Goal: Find specific page/section: Find specific page/section

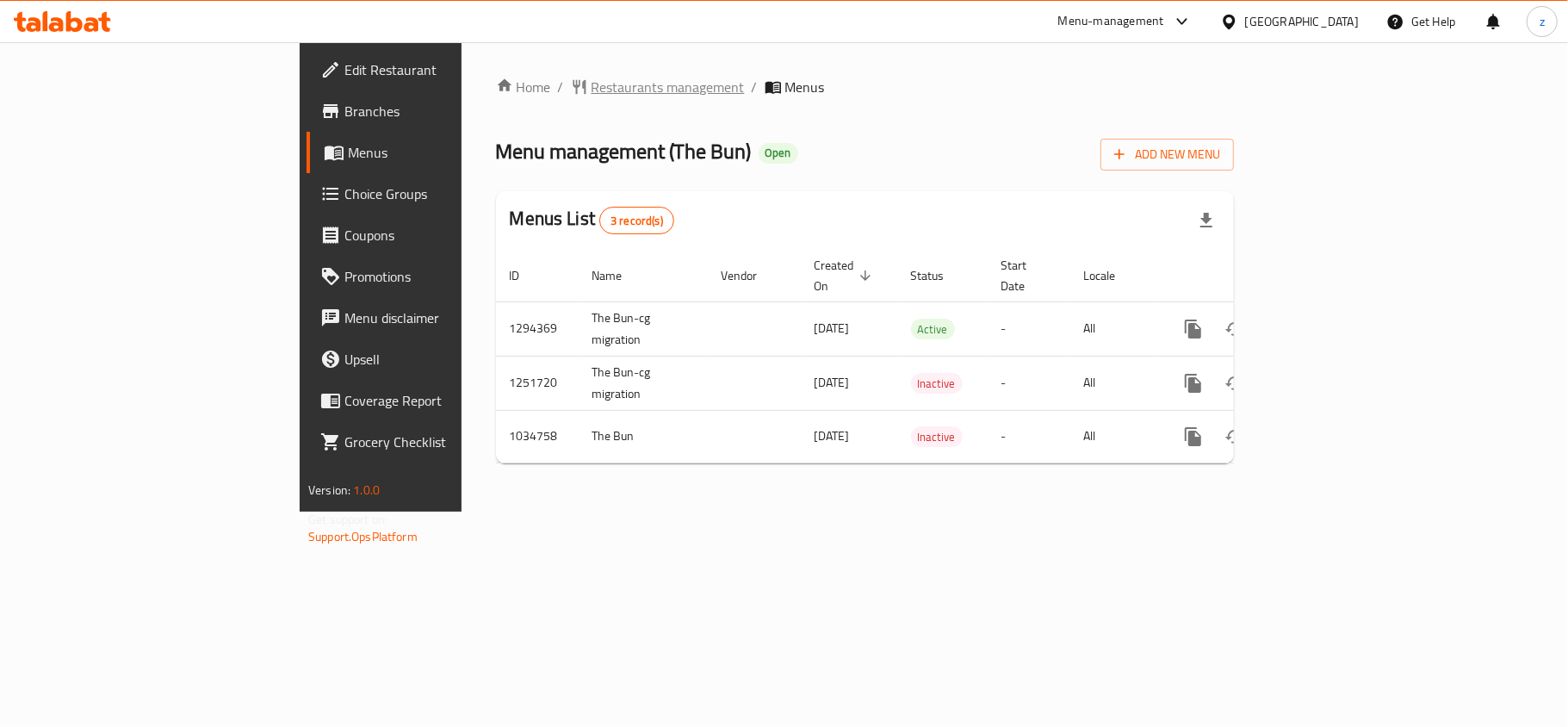
click at [591, 93] on span "Restaurants management" at bounding box center [667, 87] width 153 height 21
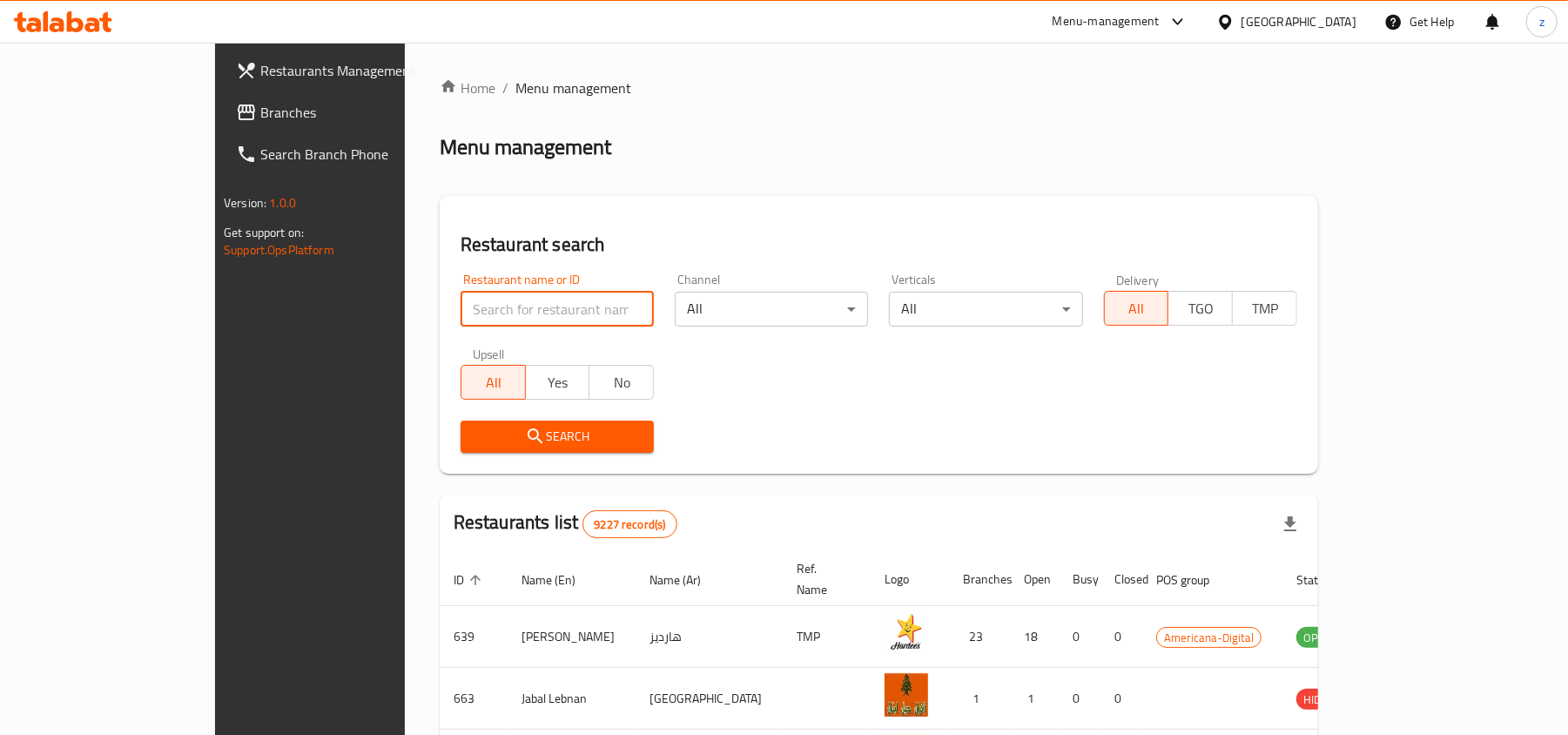
click at [460, 308] on input "search" at bounding box center [557, 309] width 193 height 35
paste input "661575"
type input "661575"
click at [474, 439] on span "Search" at bounding box center [557, 437] width 166 height 22
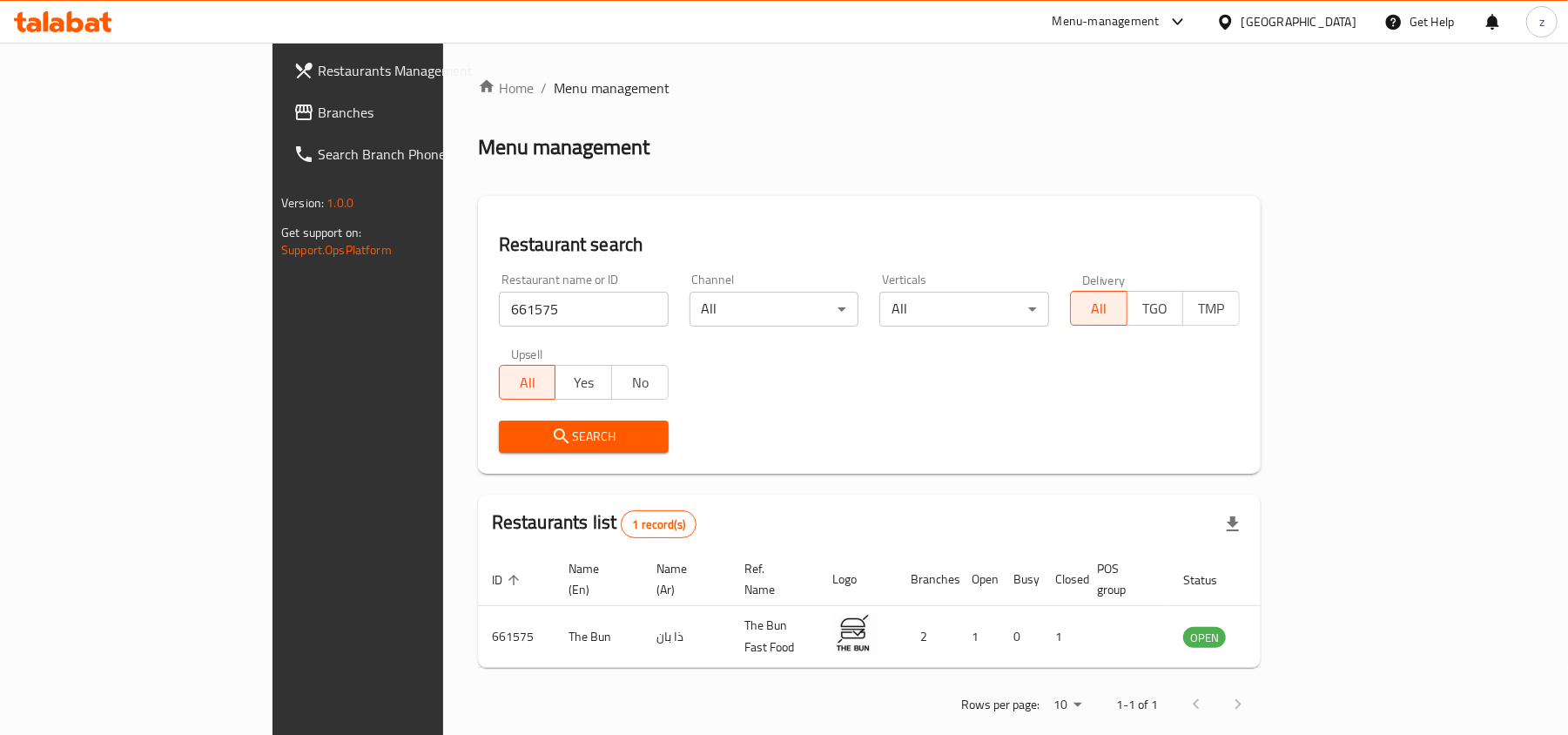
click at [318, 109] on span "Branches" at bounding box center [419, 112] width 203 height 21
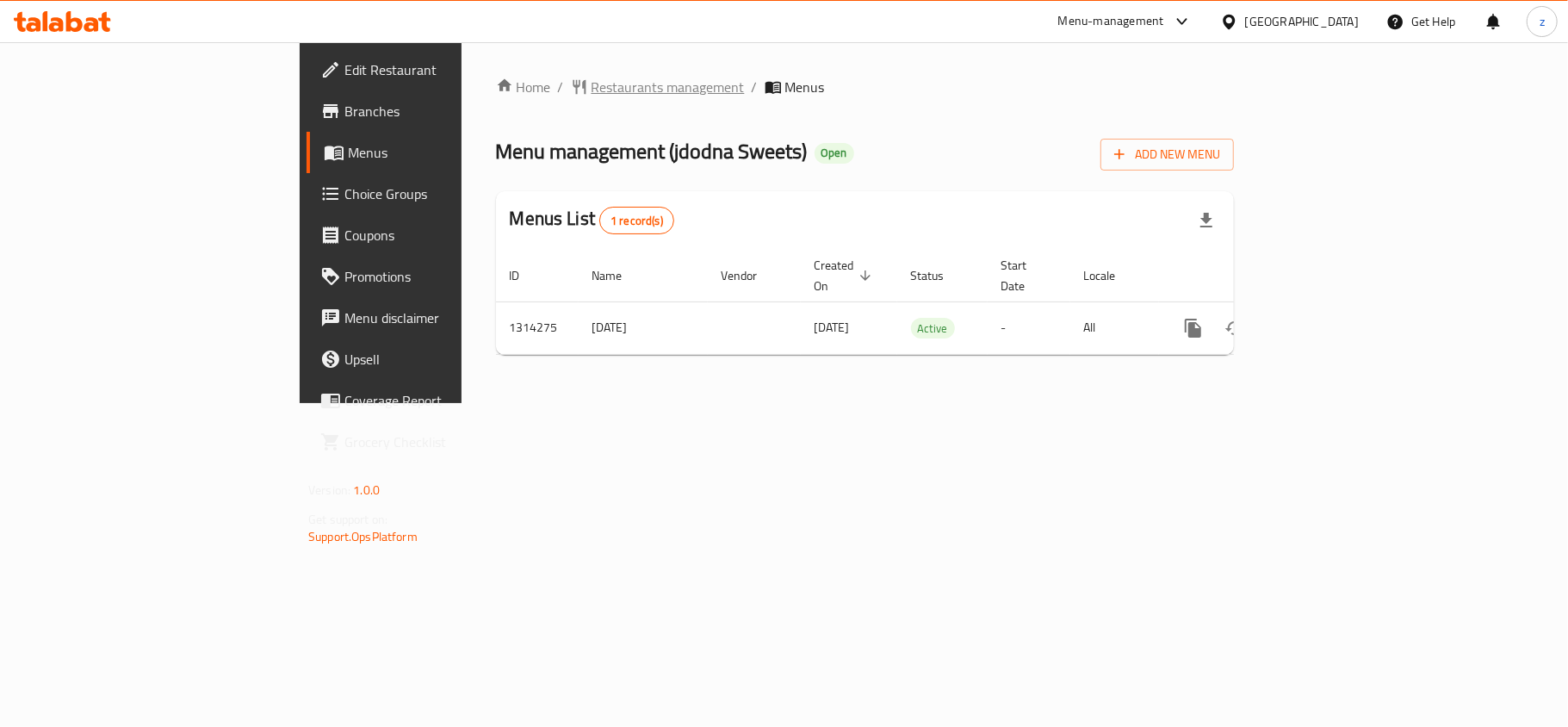
click at [591, 90] on span "Restaurants management" at bounding box center [667, 87] width 153 height 21
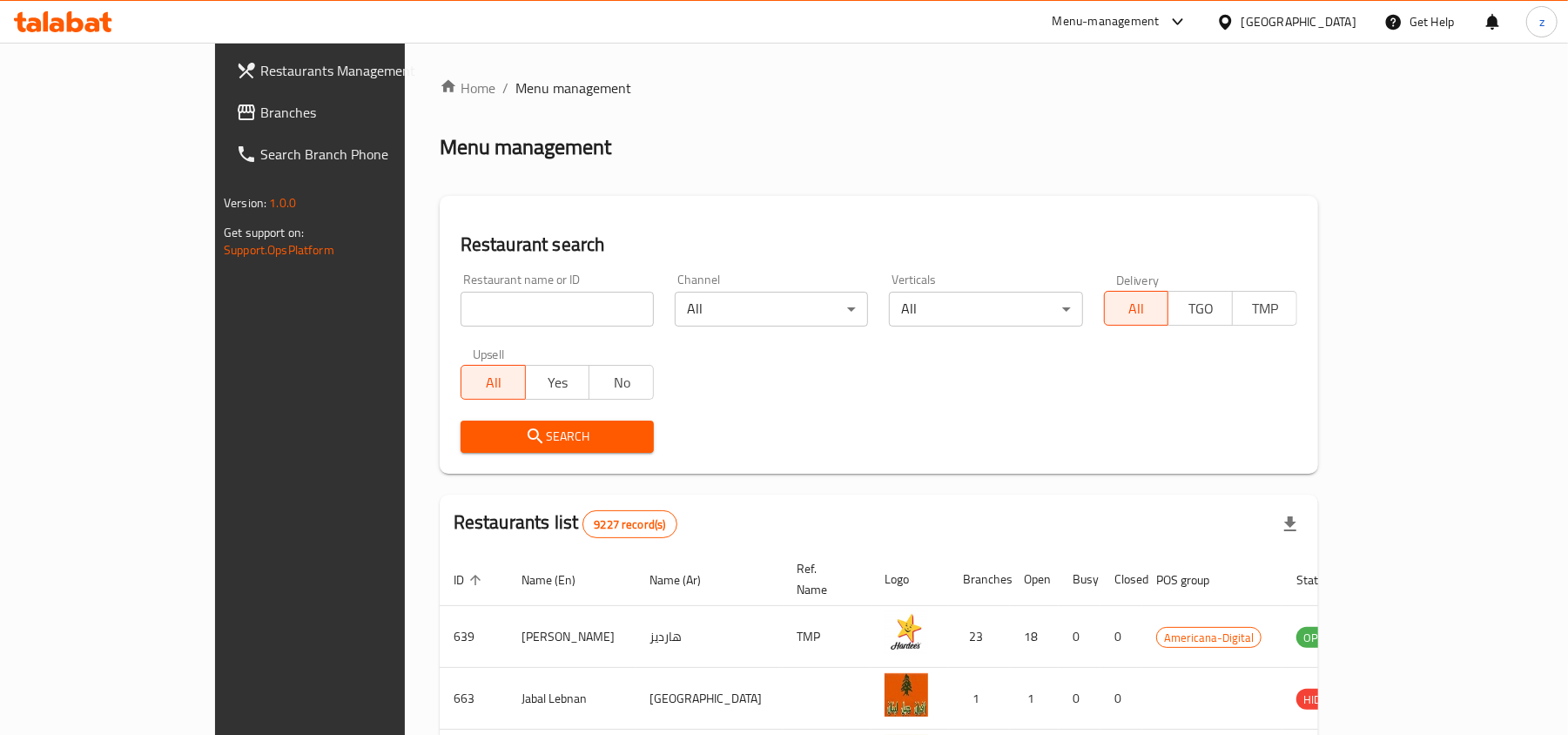
click at [460, 283] on div "Restaurant name or ID Restaurant name or ID" at bounding box center [557, 300] width 193 height 53
click at [460, 303] on input "search" at bounding box center [557, 309] width 193 height 35
paste input "706735"
type input "706735"
click at [474, 427] on span "Search" at bounding box center [557, 437] width 166 height 22
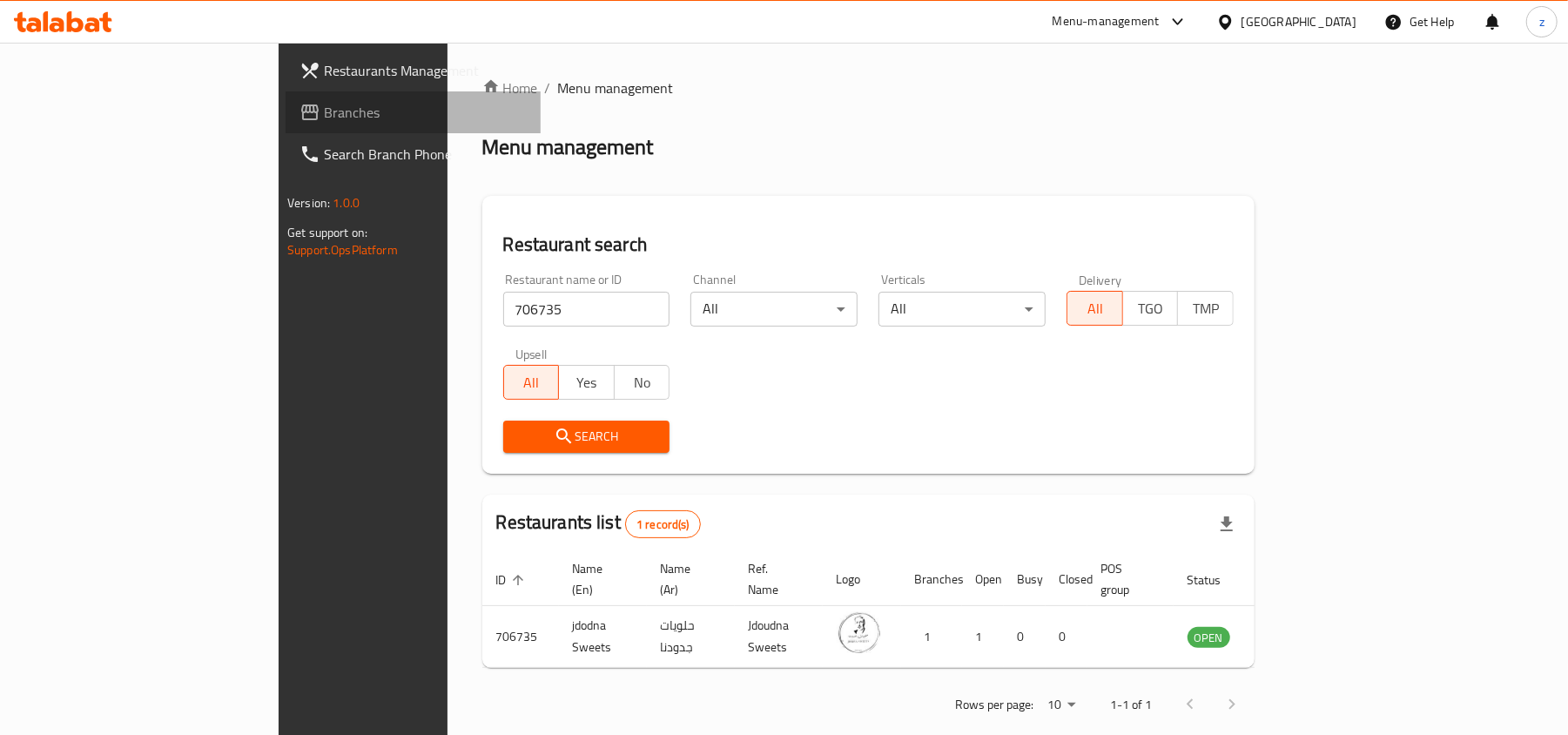
click at [324, 116] on span "Branches" at bounding box center [426, 112] width 203 height 21
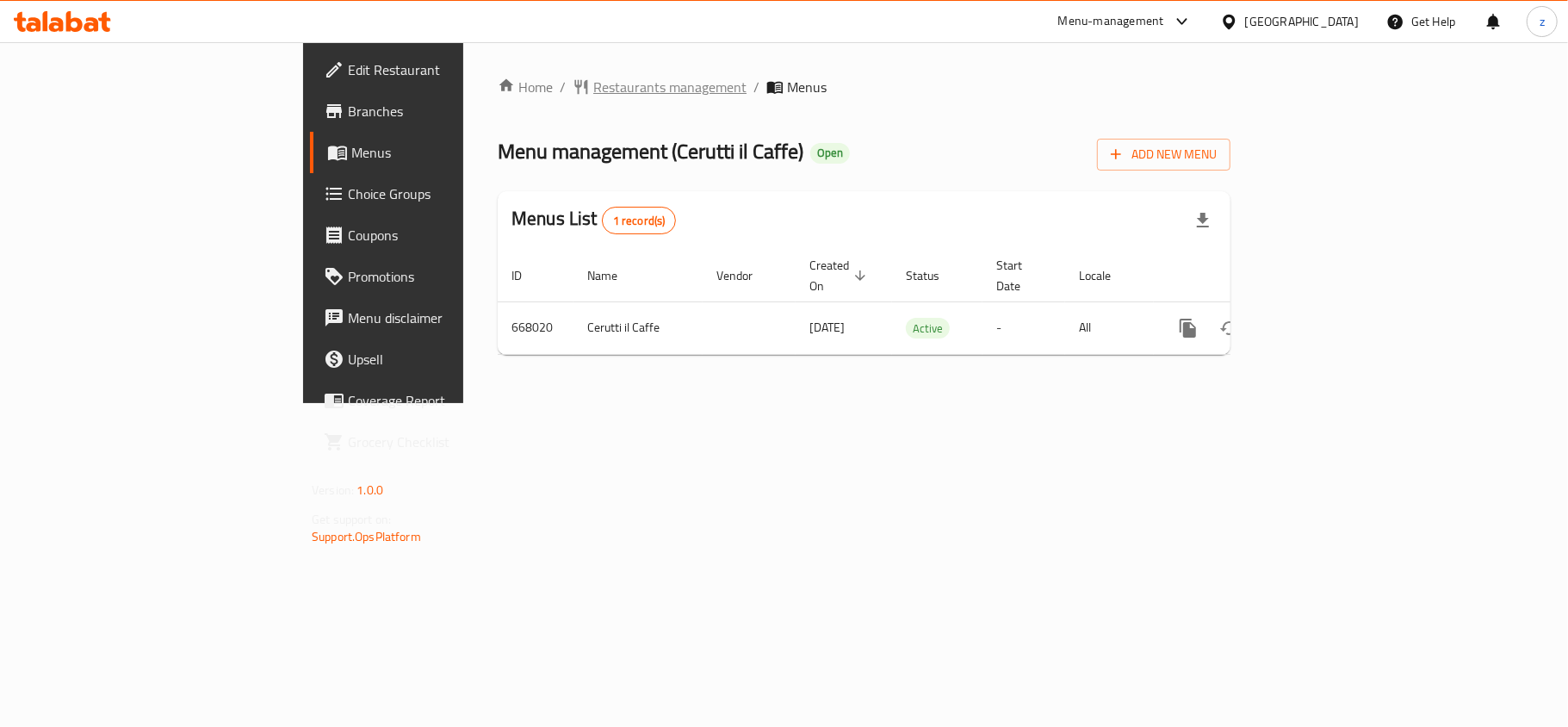
click at [572, 87] on icon "breadcrumb" at bounding box center [580, 87] width 17 height 17
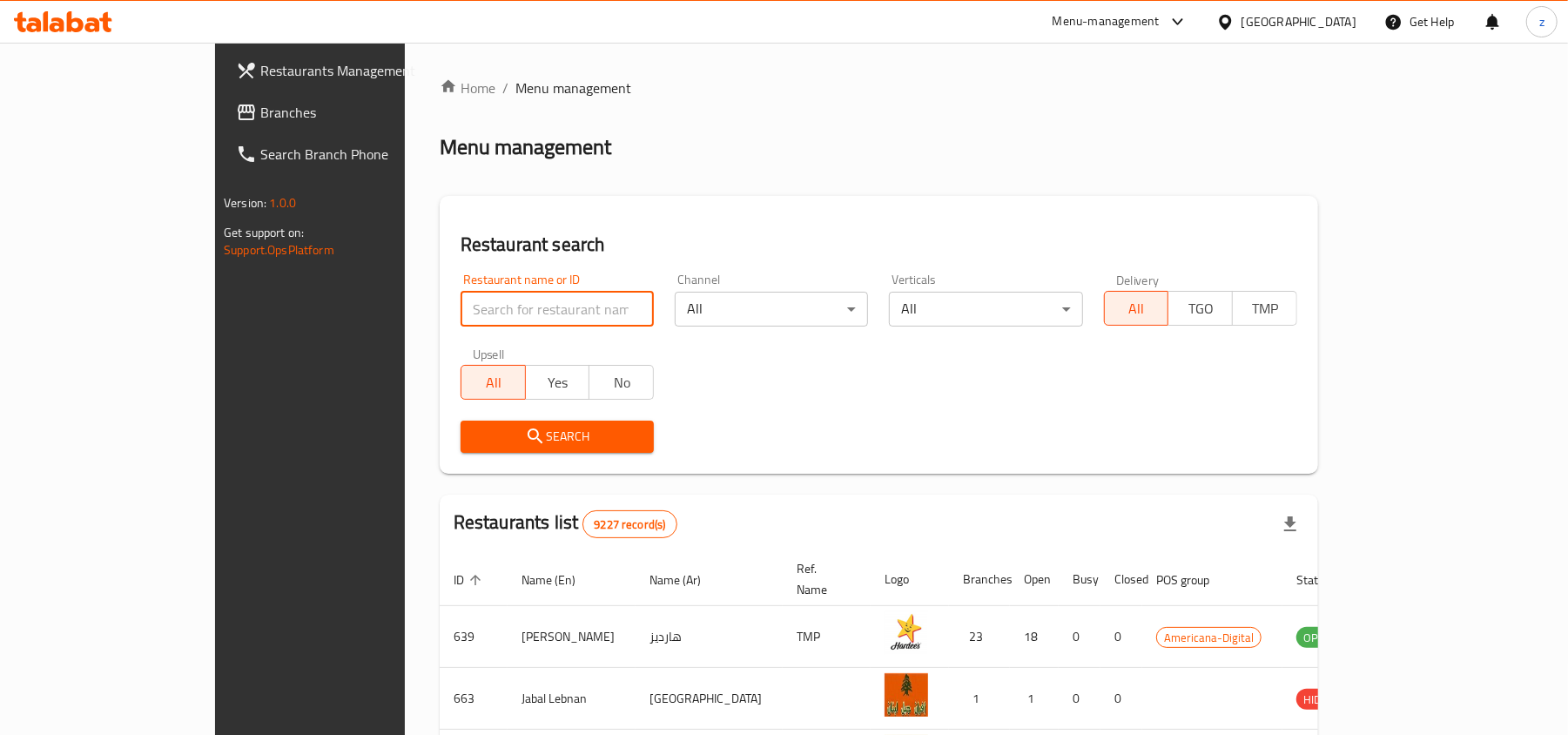
click at [460, 311] on input "search" at bounding box center [557, 309] width 193 height 35
paste input "642111"
type input "642111"
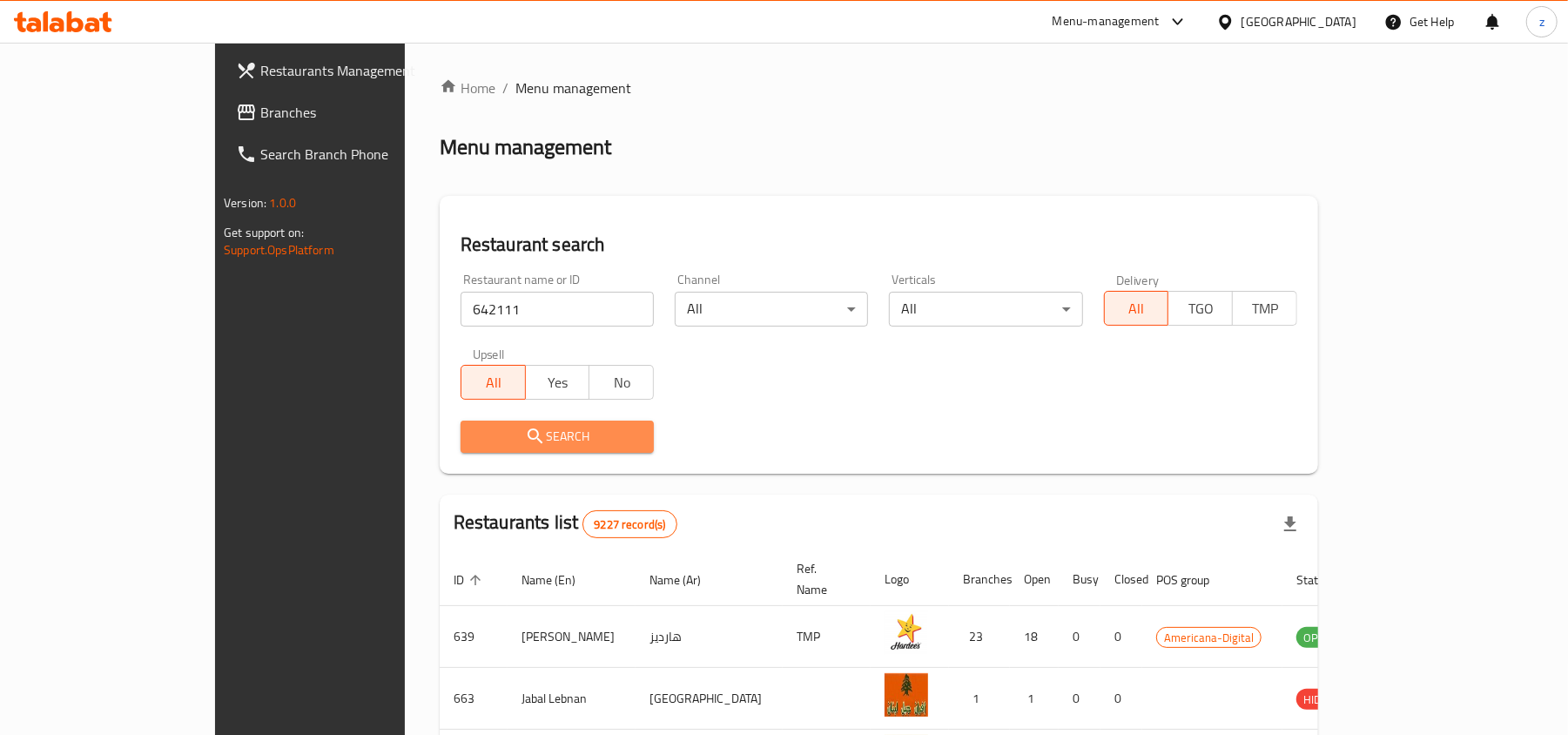
click at [474, 428] on span "Search" at bounding box center [557, 437] width 166 height 22
